Goal: Information Seeking & Learning: Learn about a topic

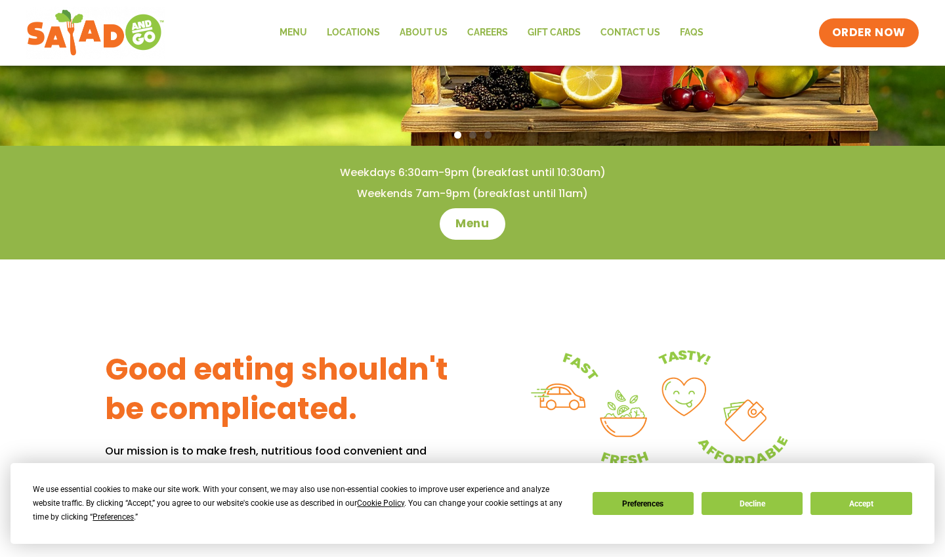
scroll to position [322, 0]
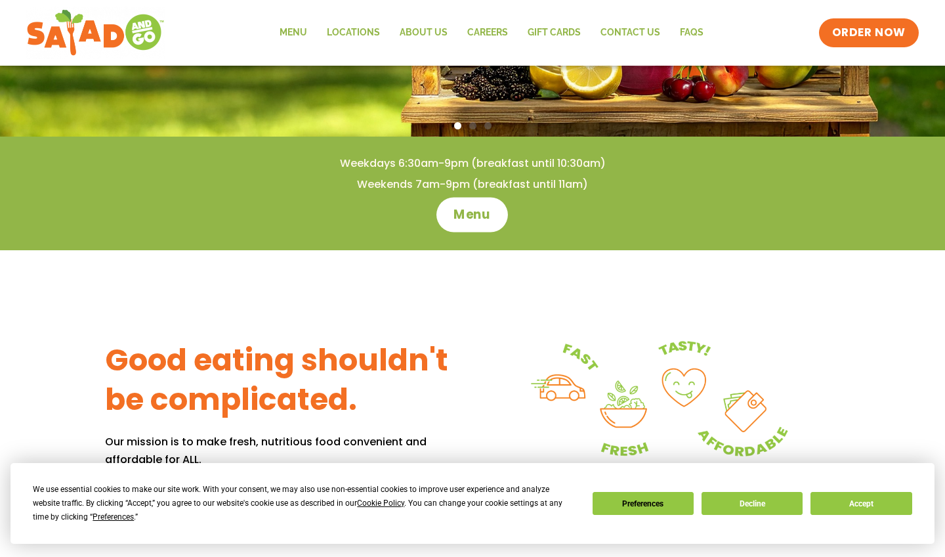
click at [473, 219] on span "Menu" at bounding box center [472, 214] width 37 height 17
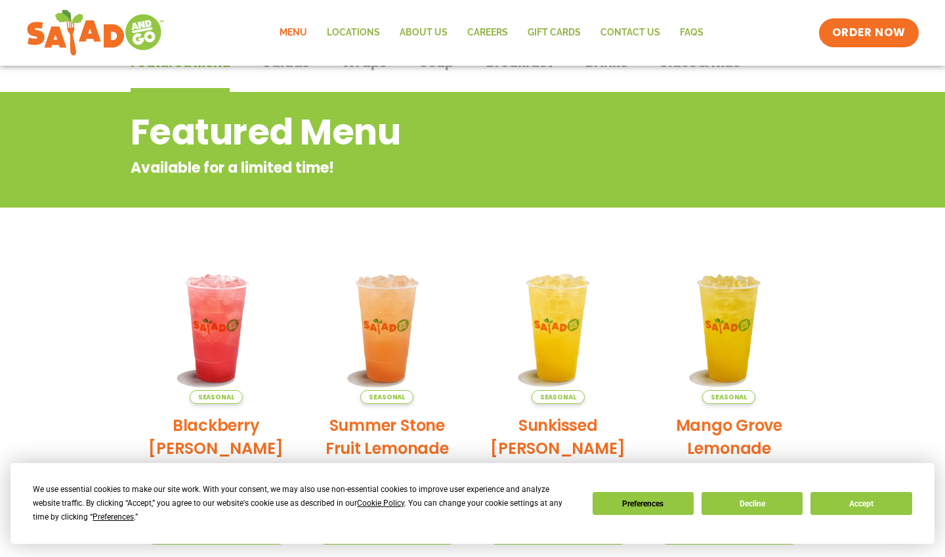
scroll to position [16, 0]
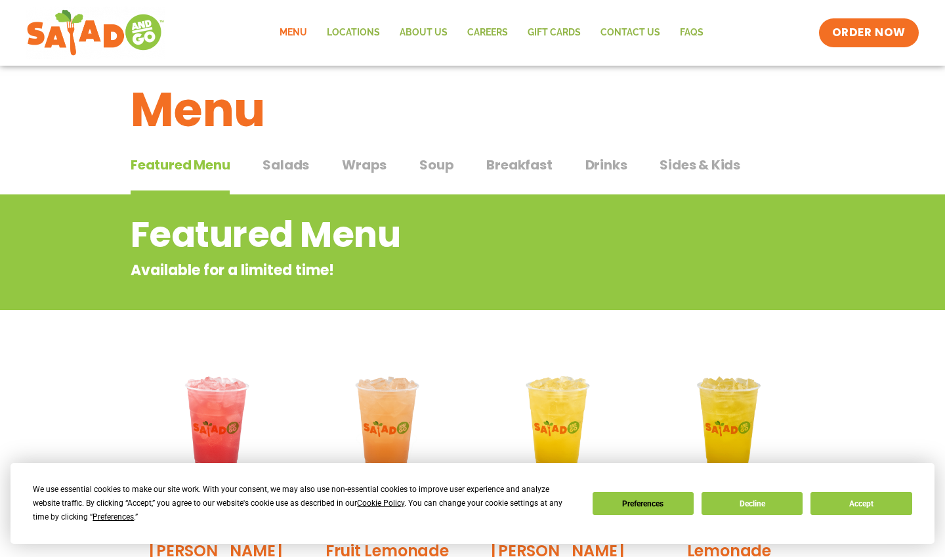
click at [299, 167] on span "Salads" at bounding box center [286, 165] width 47 height 20
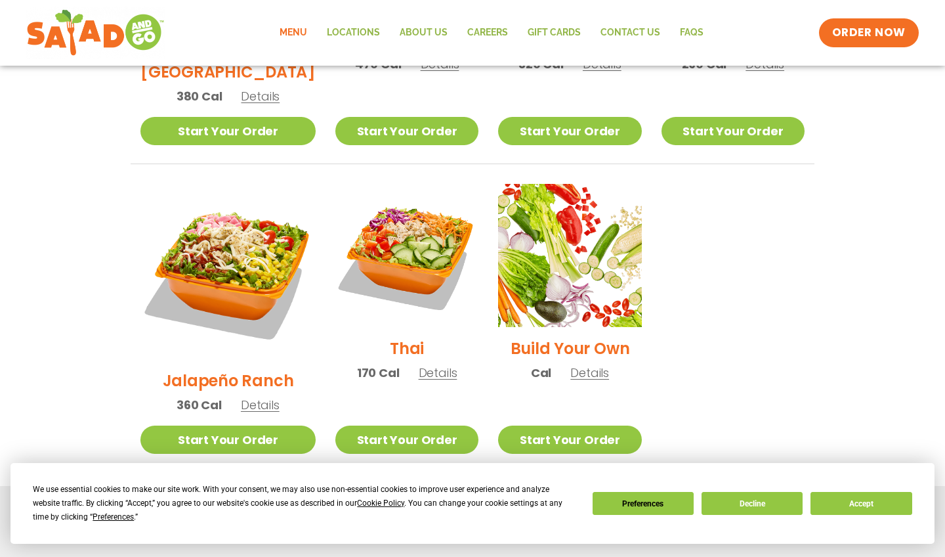
scroll to position [893, 0]
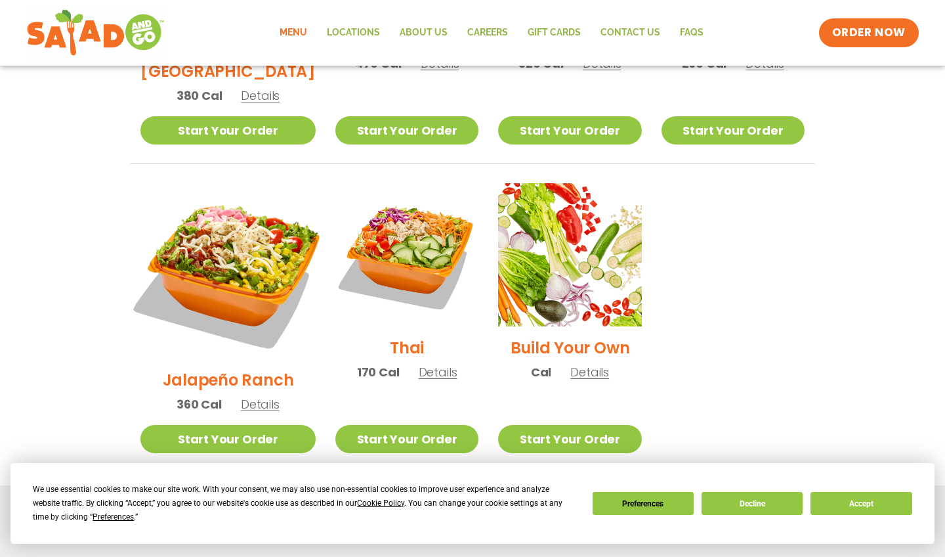
click at [239, 218] on img at bounding box center [227, 270] width 205 height 205
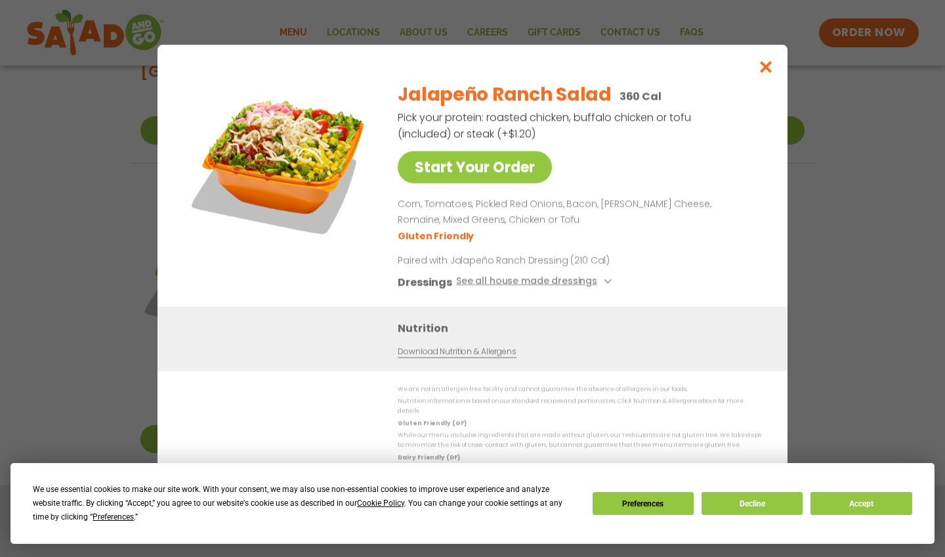
click at [762, 71] on icon "Close modal" at bounding box center [766, 67] width 16 height 14
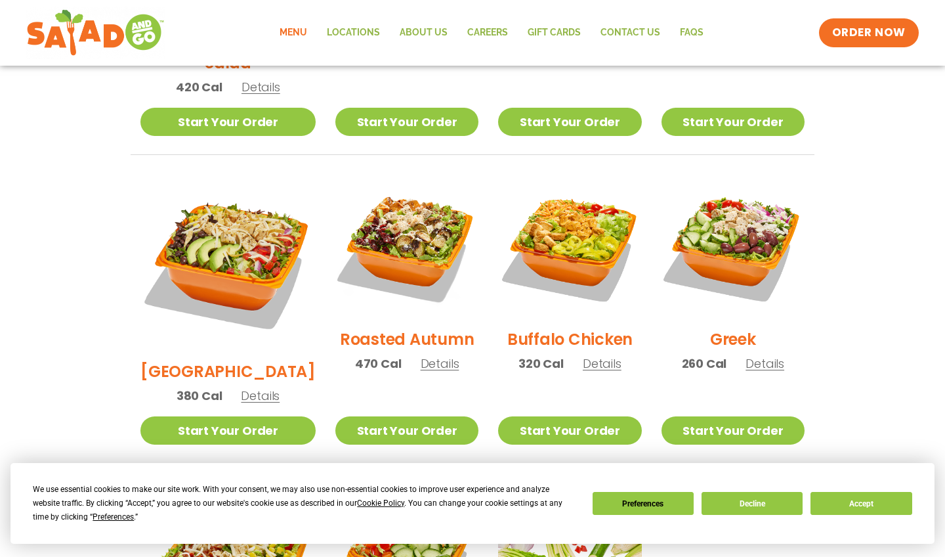
scroll to position [589, 0]
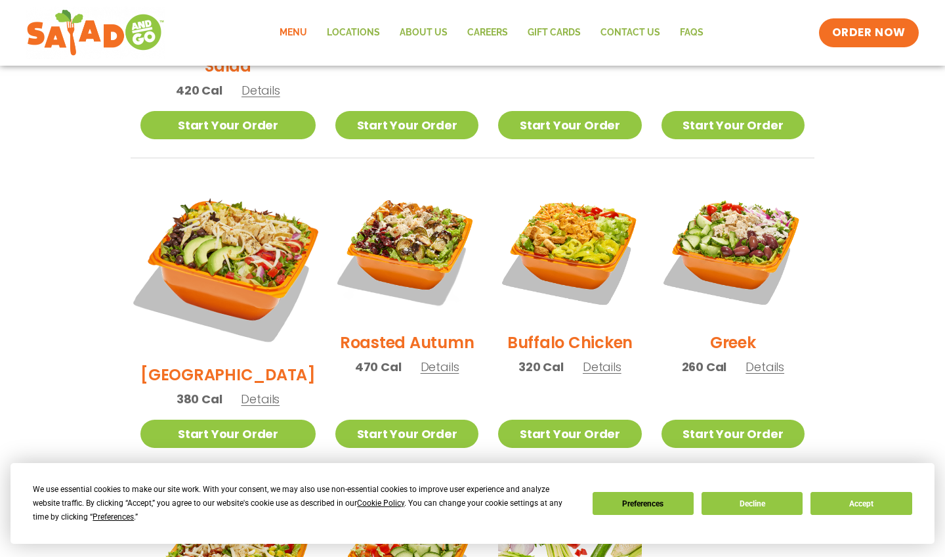
click at [234, 238] on img at bounding box center [227, 265] width 205 height 205
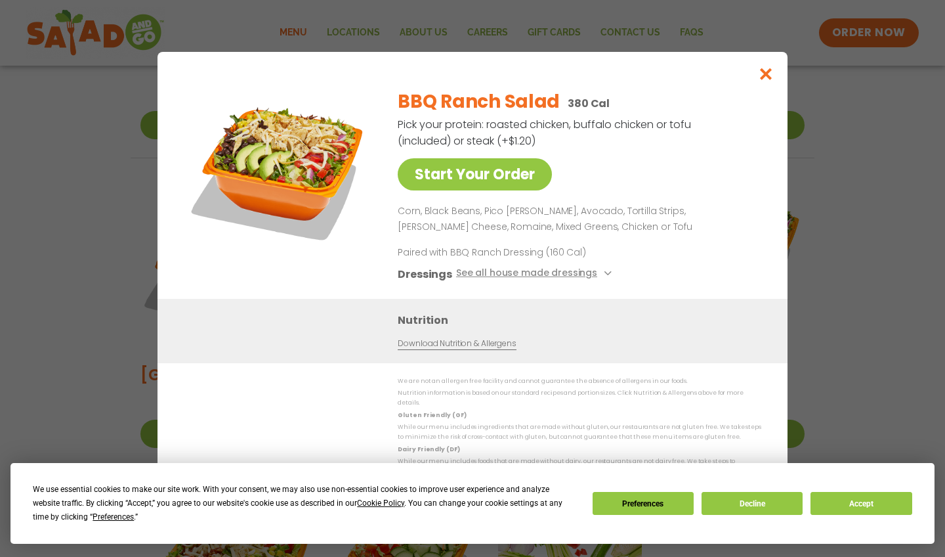
click at [764, 79] on icon "Close modal" at bounding box center [766, 74] width 16 height 14
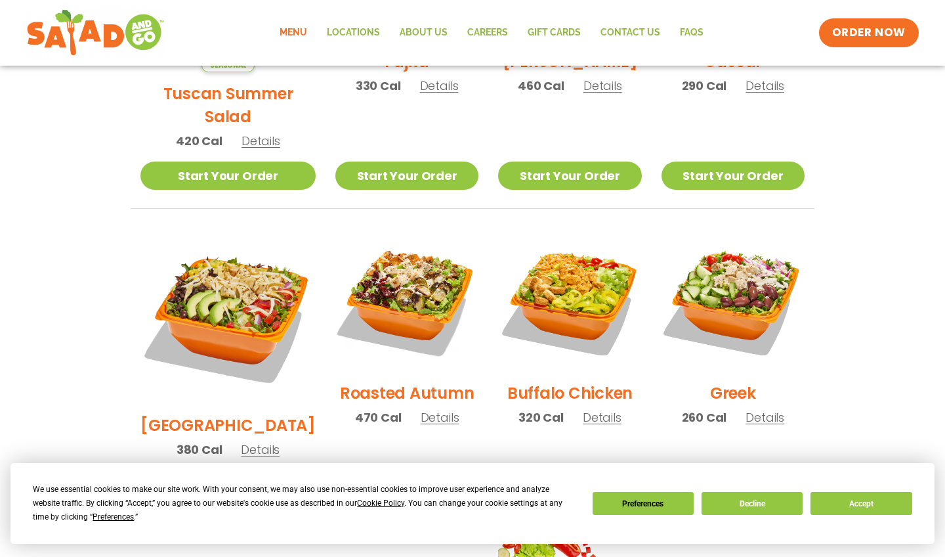
scroll to position [301, 0]
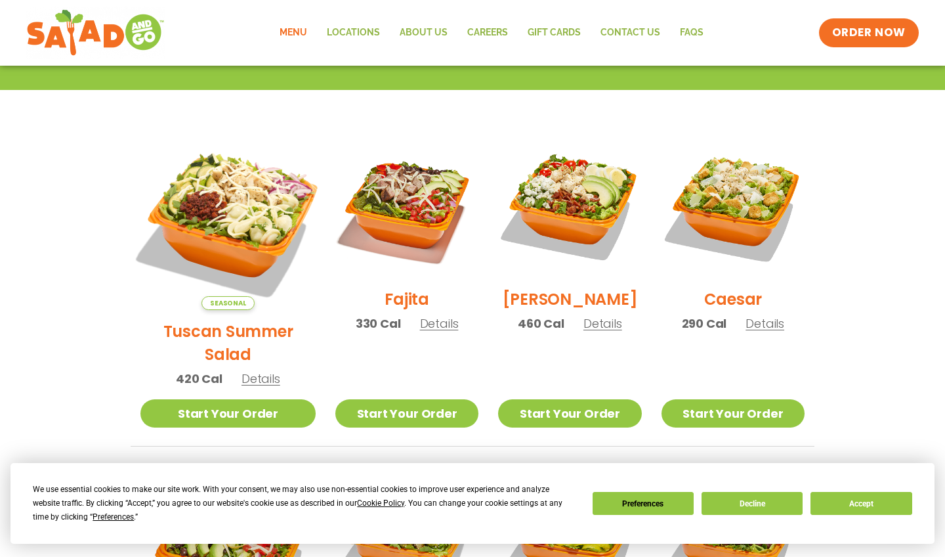
click at [238, 217] on img at bounding box center [227, 221] width 205 height 205
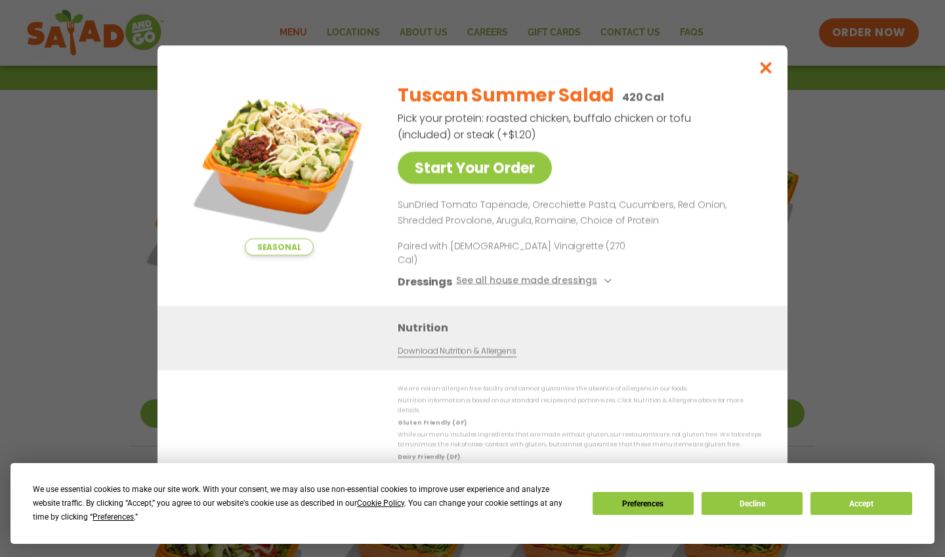
click at [765, 74] on icon "Close modal" at bounding box center [766, 67] width 16 height 14
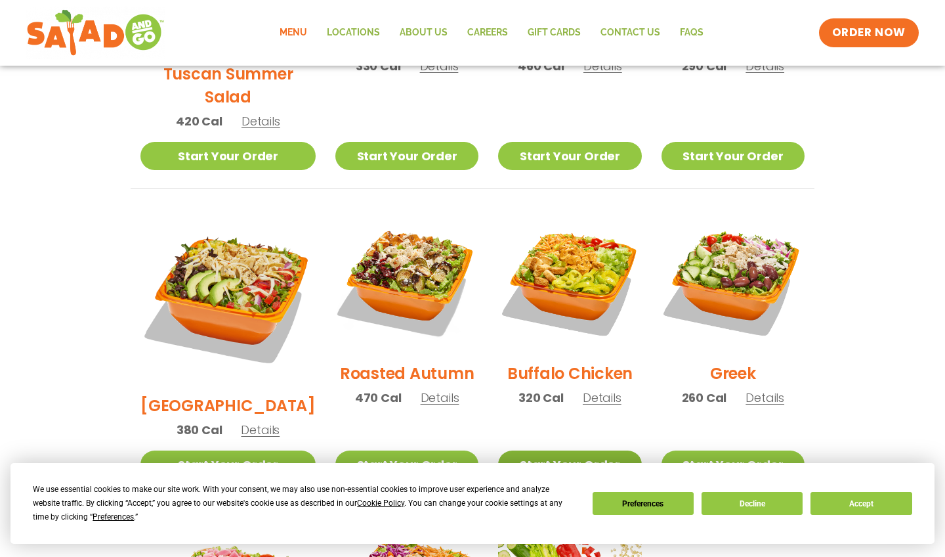
scroll to position [557, 0]
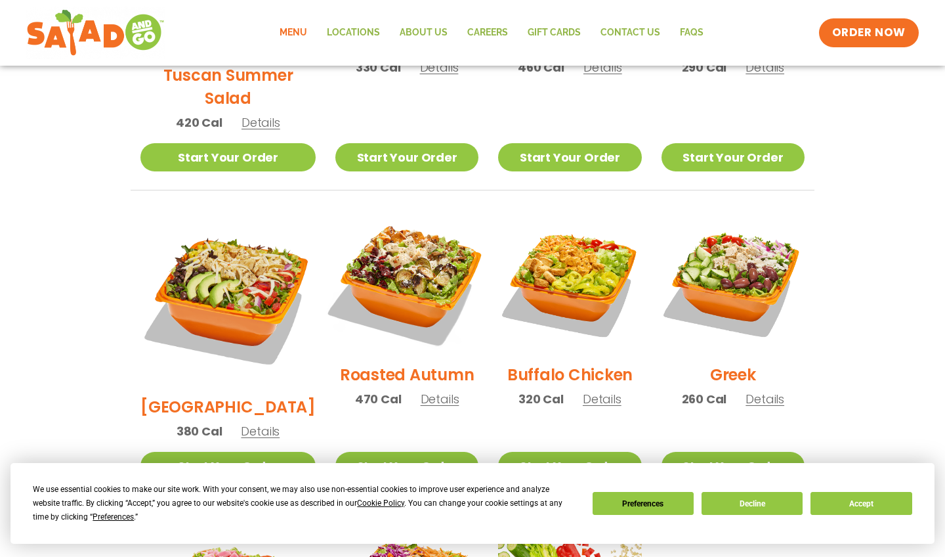
click at [387, 253] on img at bounding box center [407, 282] width 168 height 168
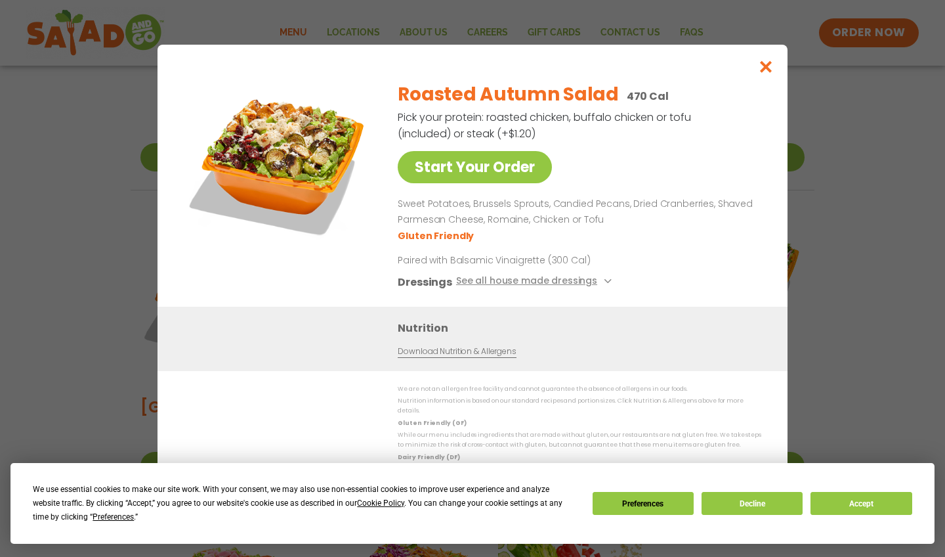
click at [765, 74] on icon "Close modal" at bounding box center [766, 67] width 16 height 14
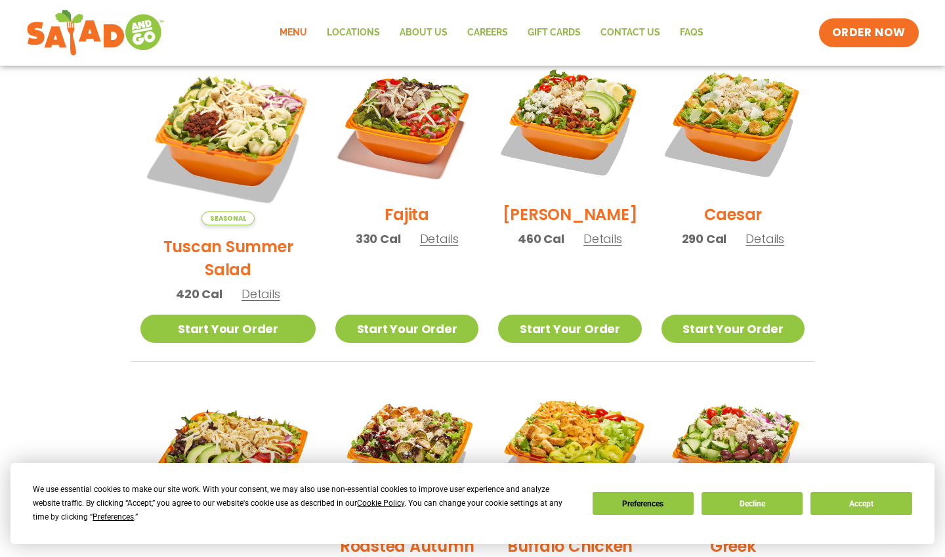
scroll to position [371, 0]
